Goal: Information Seeking & Learning: Check status

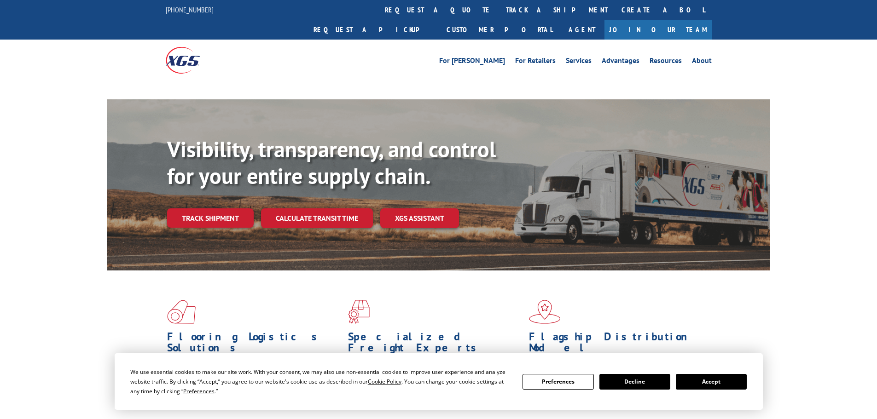
click at [499, 9] on link "track a shipment" at bounding box center [557, 10] width 116 height 20
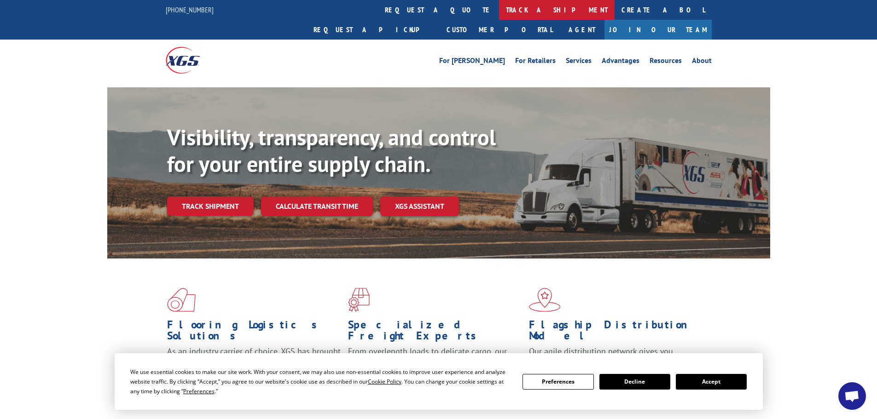
click at [499, 13] on link "track a shipment" at bounding box center [557, 10] width 116 height 20
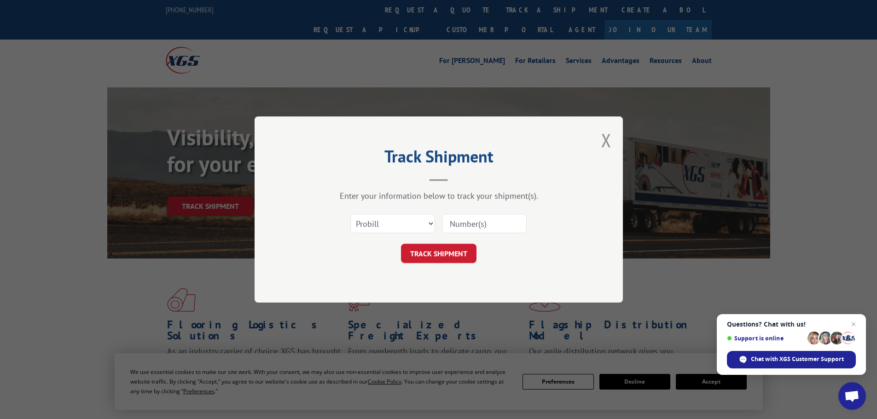
click at [455, 220] on input at bounding box center [484, 223] width 85 height 19
paste input "17478050"
type input "17478050"
click at [445, 256] on button "TRACK SHIPMENT" at bounding box center [438, 253] width 75 height 19
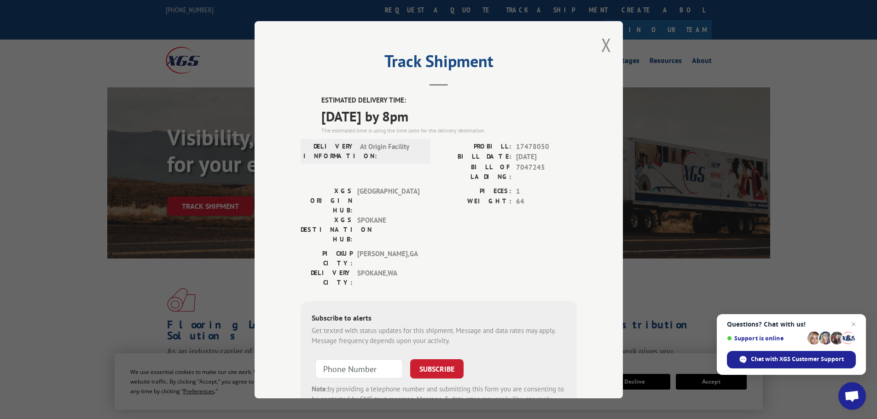
drag, startPoint x: 317, startPoint y: 95, endPoint x: 375, endPoint y: 119, distance: 62.7
click at [451, 119] on div "ESTIMATED DELIVERY TIME: [DATE] by 8pm The estimated time is using the time zon…" at bounding box center [439, 260] width 276 height 331
copy div "ESTIMATED DELIVERY TIME: [DATE] by 8pm"
